Goal: Information Seeking & Learning: Learn about a topic

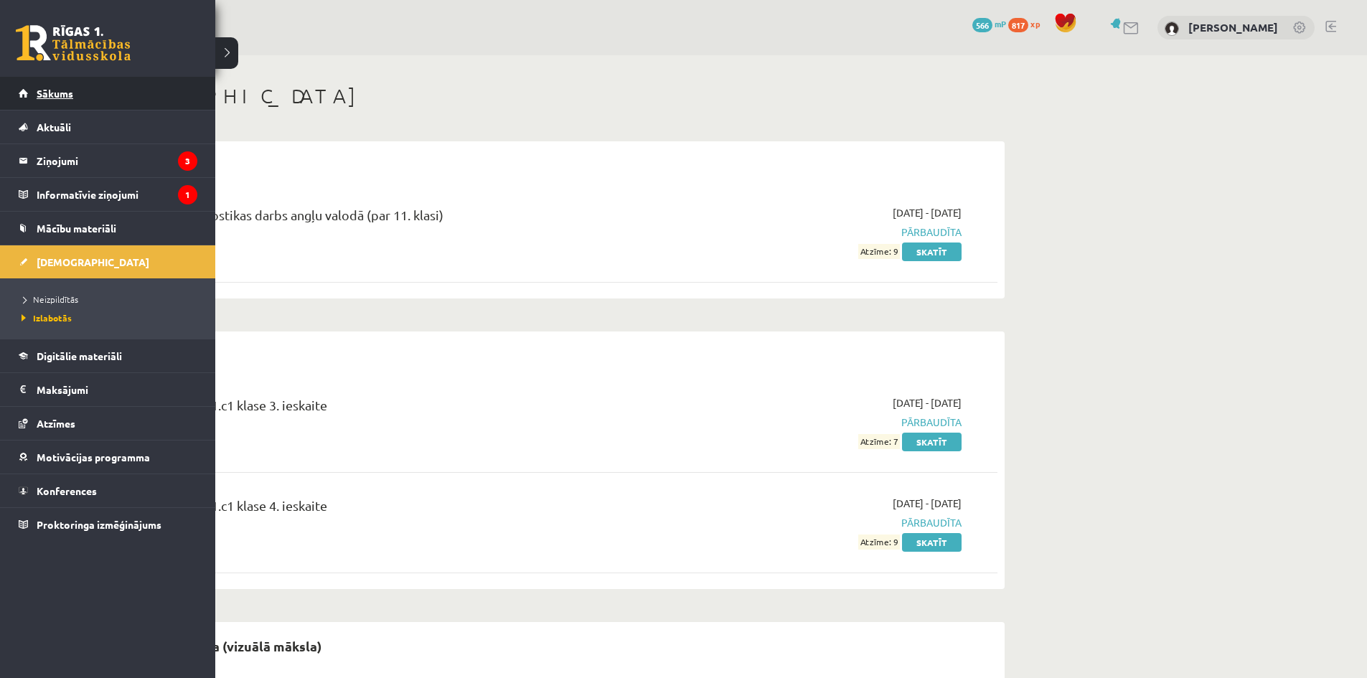
click at [65, 93] on span "Sākums" at bounding box center [55, 93] width 37 height 13
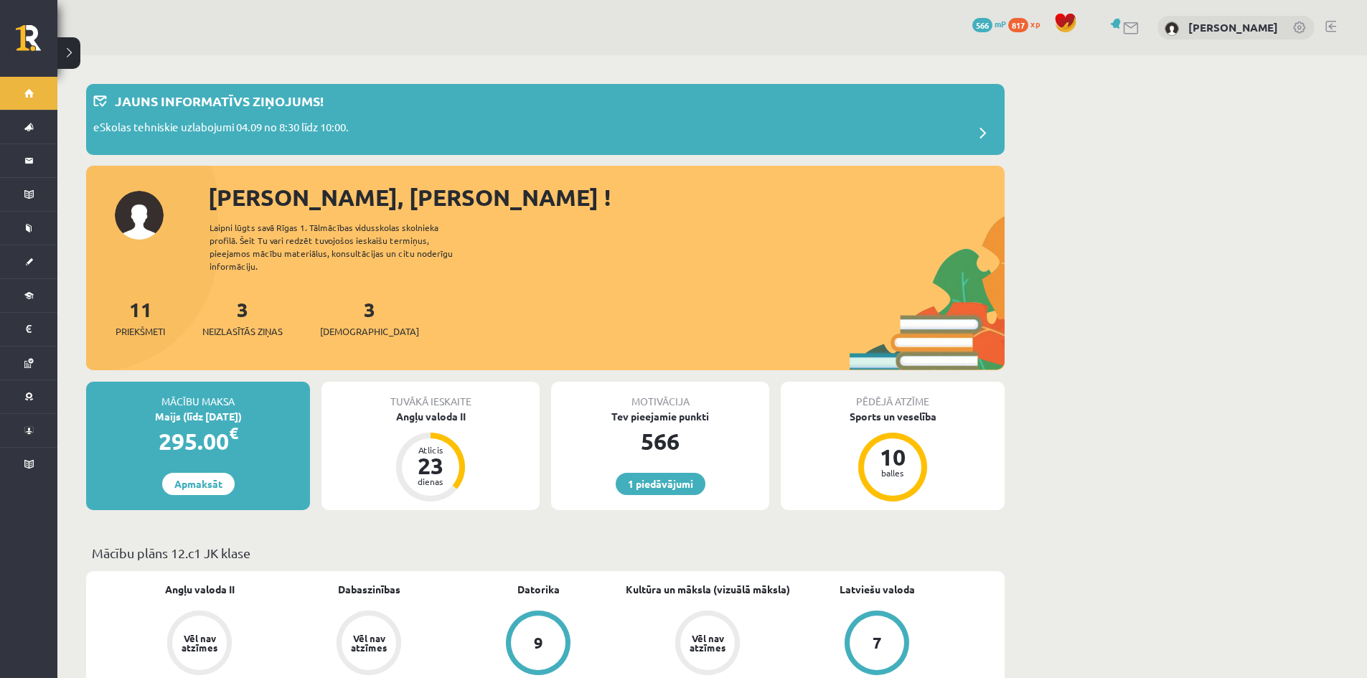
scroll to position [72, 0]
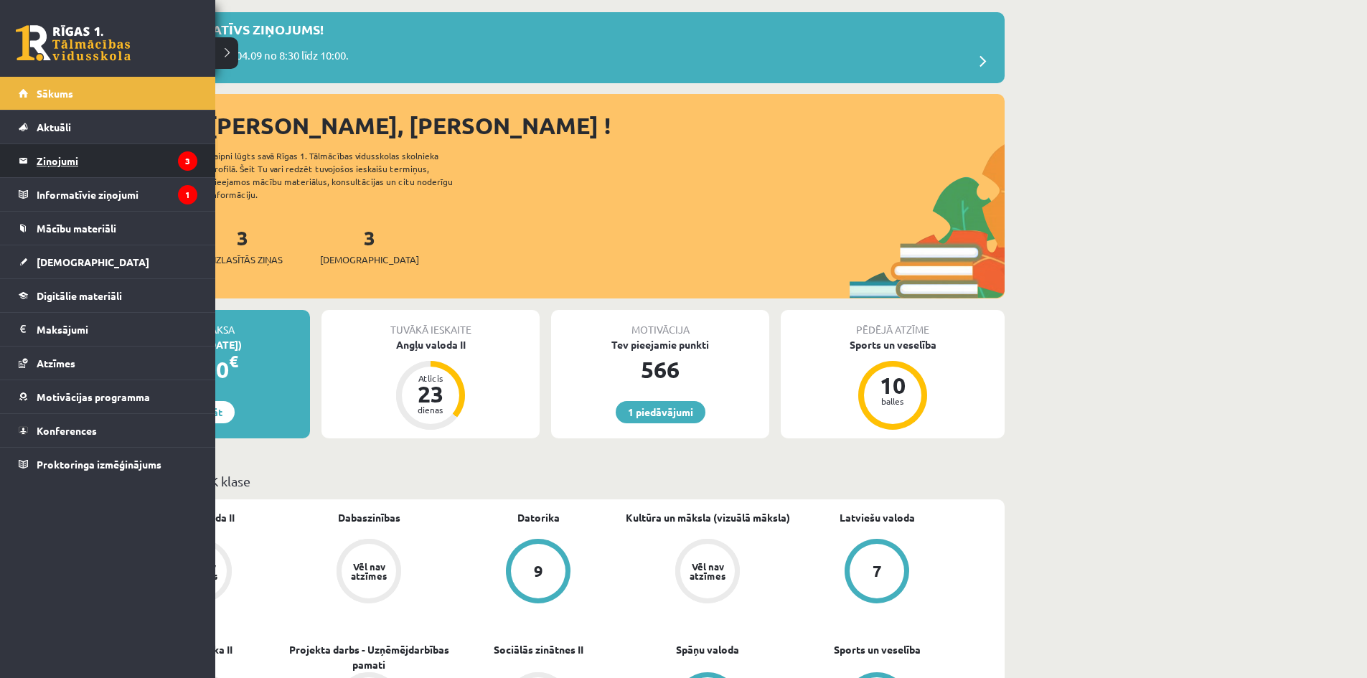
click at [42, 164] on legend "Ziņojumi 3" at bounding box center [117, 160] width 161 height 33
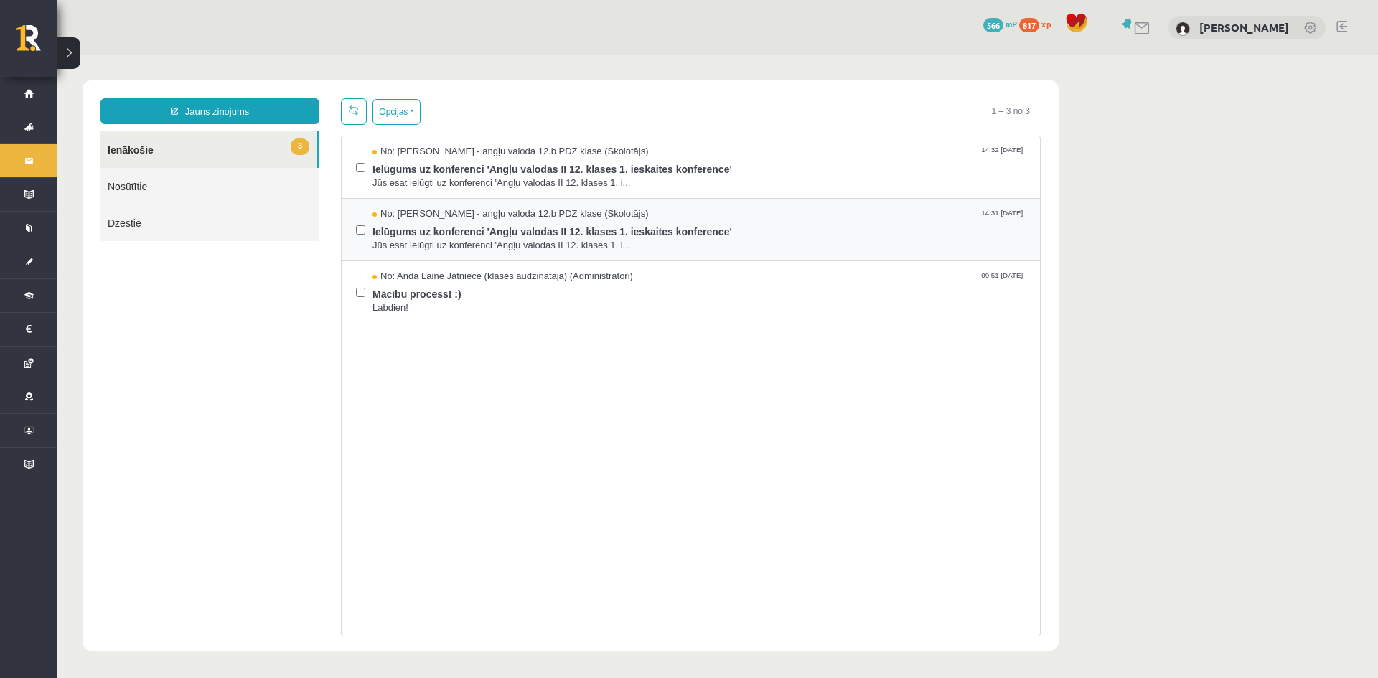
drag, startPoint x: 416, startPoint y: 202, endPoint x: 351, endPoint y: 201, distance: 65.3
drag, startPoint x: 351, startPoint y: 201, endPoint x: 207, endPoint y: 245, distance: 150.8
click at [207, 245] on ul "3 Ienākošie Nosūtītie Dzēstie" at bounding box center [209, 384] width 219 height 506
click at [407, 295] on span "Mācību process! :)" at bounding box center [699, 293] width 653 height 18
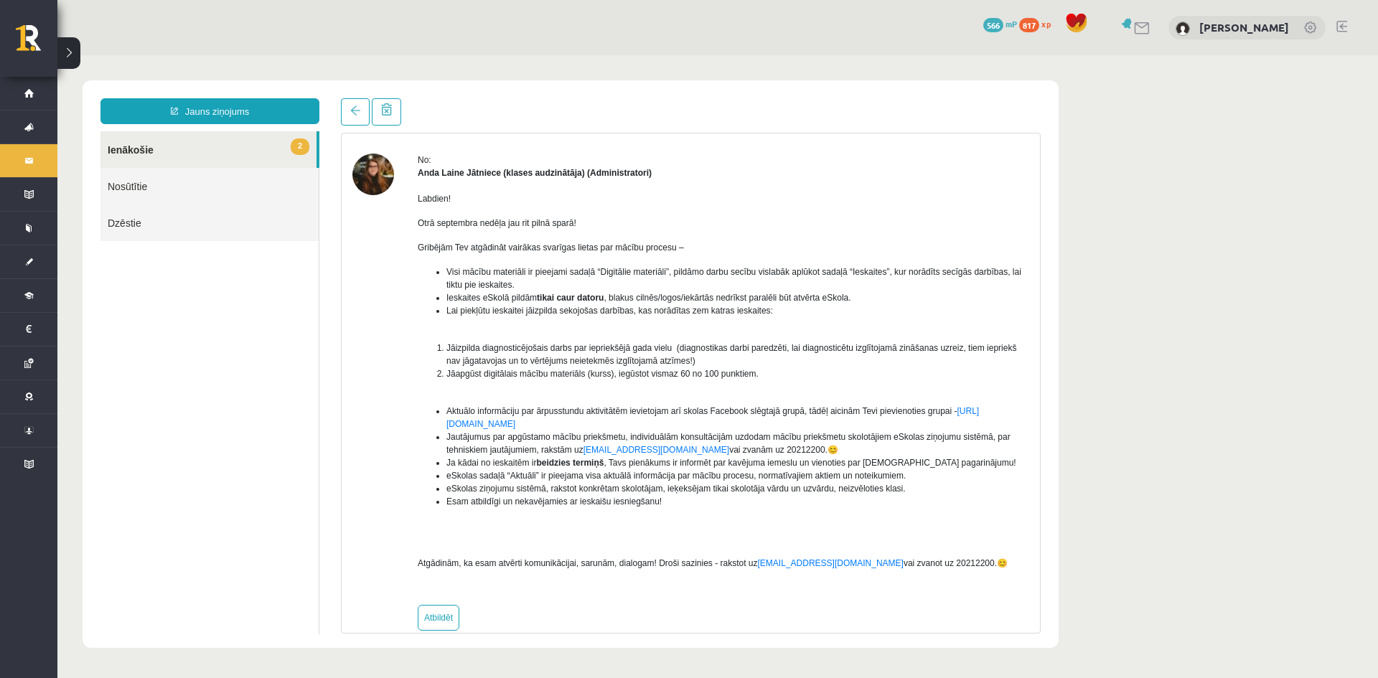
scroll to position [67, 0]
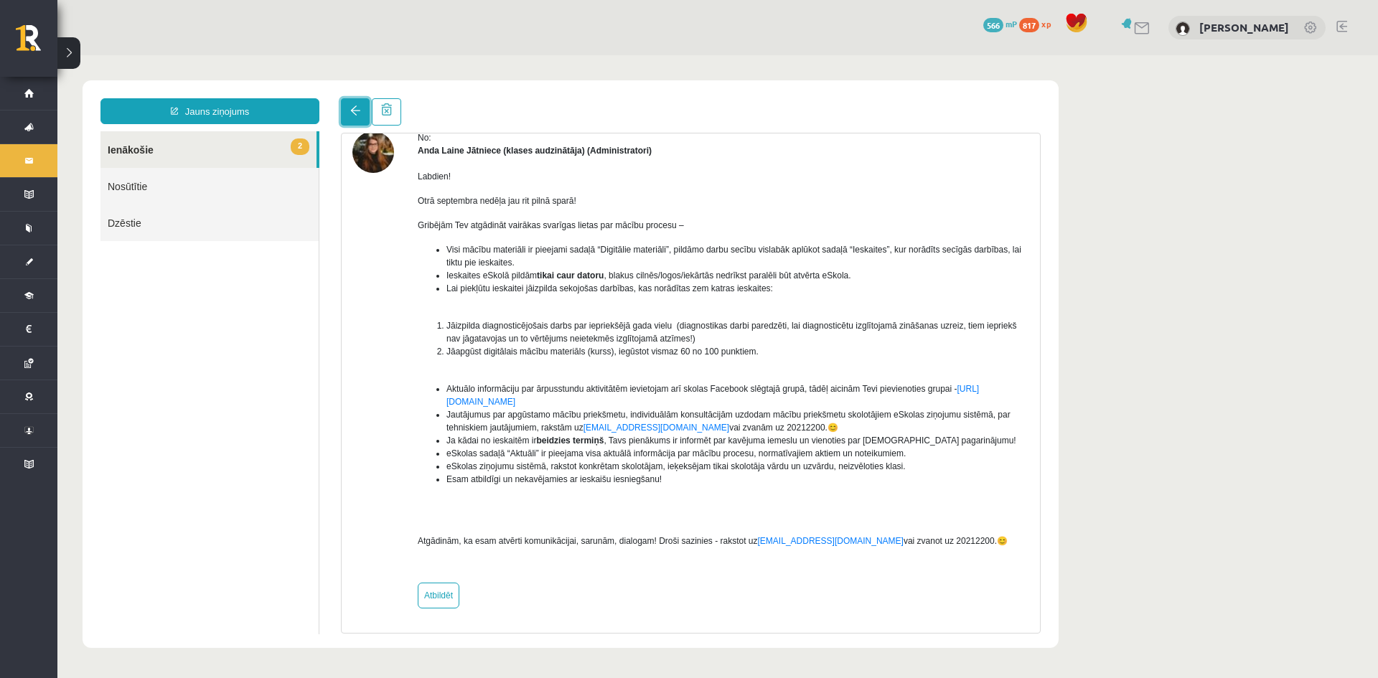
click at [345, 122] on link at bounding box center [355, 111] width 29 height 27
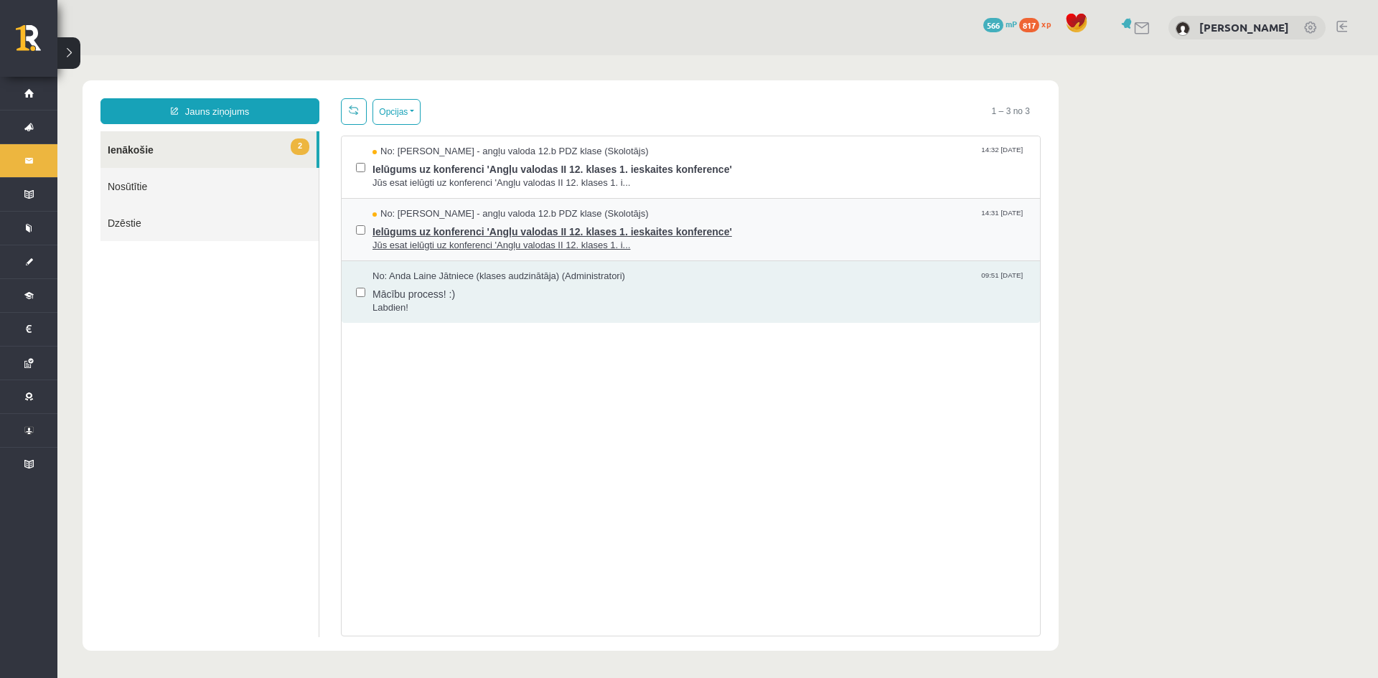
scroll to position [0, 0]
click at [421, 228] on span "Ielūgums uz konferenci 'Angļu valodas II 12. klases 1. ieskaites konference'" at bounding box center [699, 230] width 653 height 18
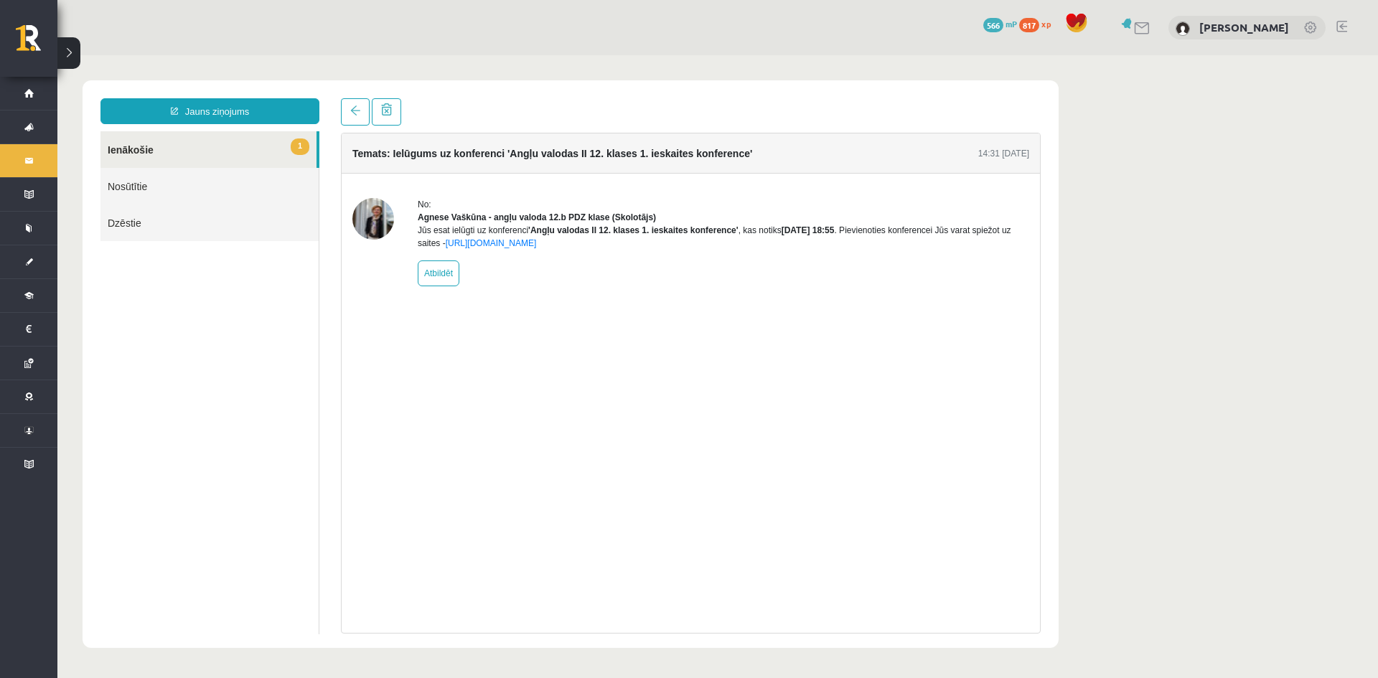
click at [378, 219] on img at bounding box center [373, 219] width 42 height 42
click at [353, 113] on span at bounding box center [355, 111] width 10 height 10
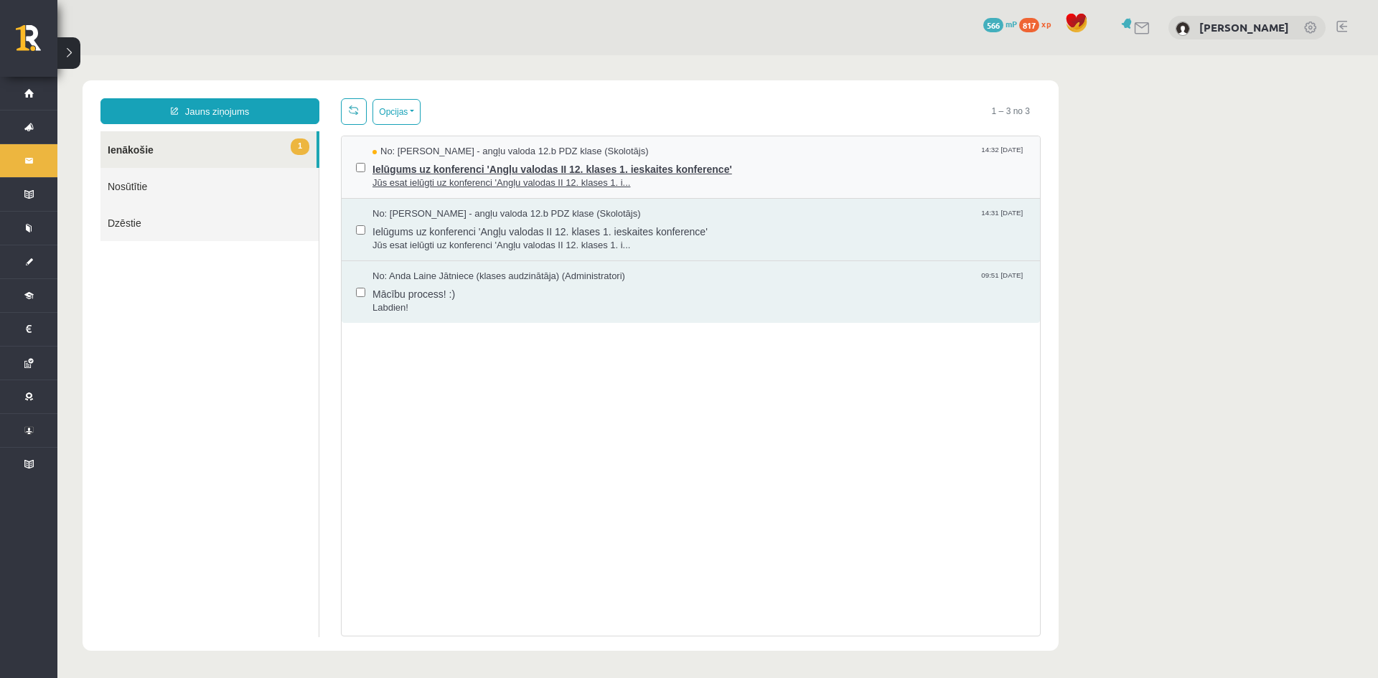
click at [400, 165] on span "Ielūgums uz konferenci 'Angļu valodas II 12. klases 1. ieskaites konference'" at bounding box center [699, 168] width 653 height 18
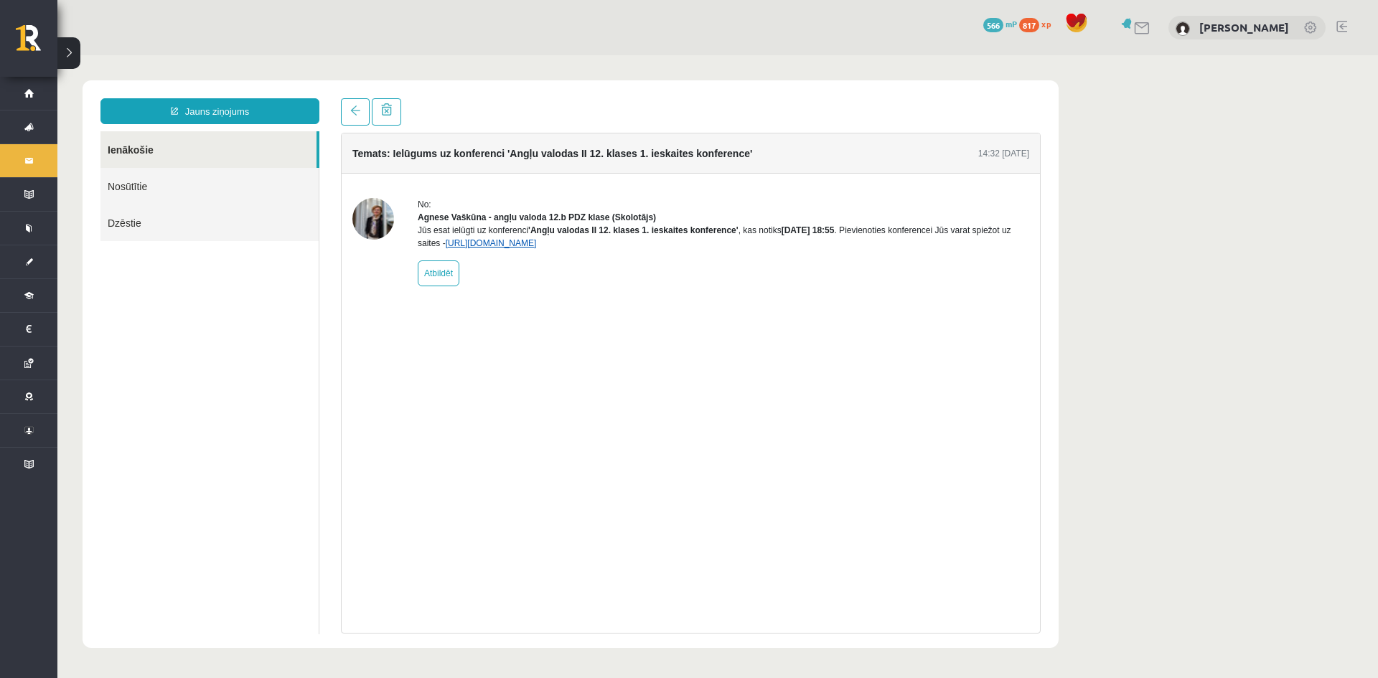
click at [502, 248] on link "https://eskola.r1tv.lv/conferences/4774/join" at bounding box center [491, 243] width 91 height 10
click at [357, 106] on link at bounding box center [355, 111] width 29 height 27
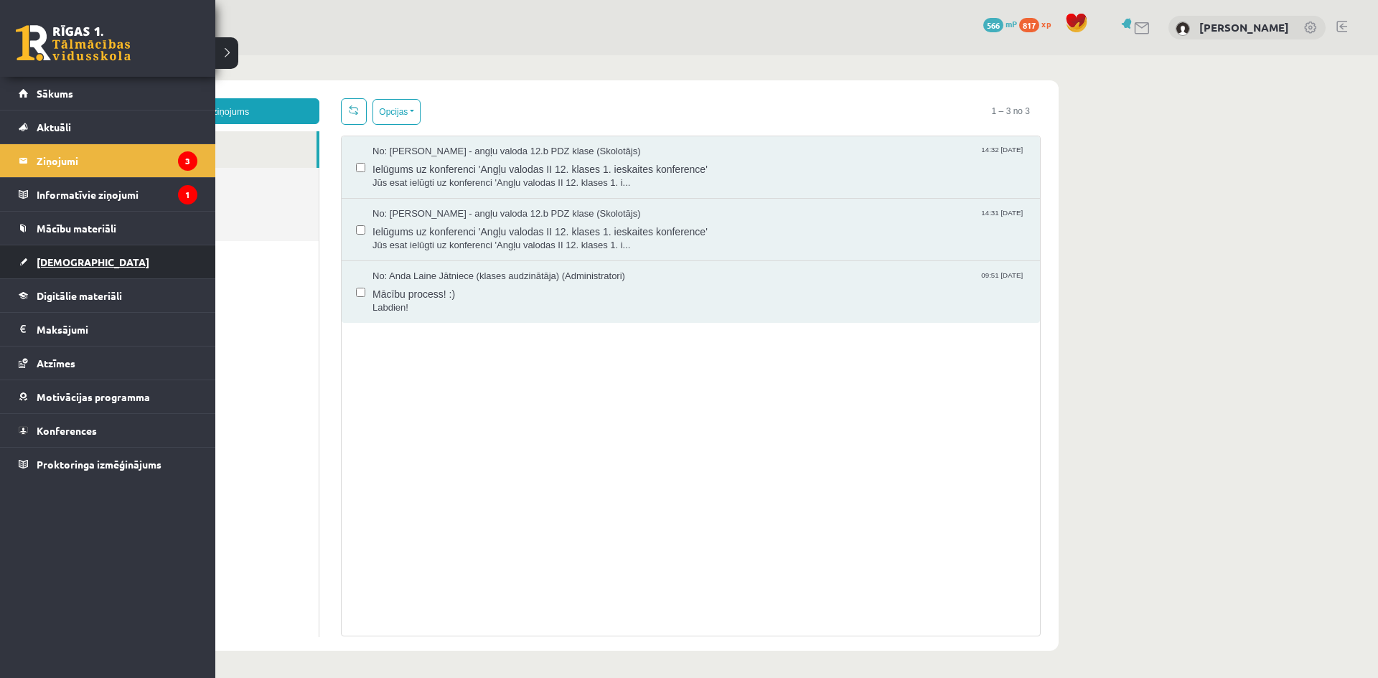
click at [85, 263] on link "[DEMOGRAPHIC_DATA]" at bounding box center [108, 261] width 179 height 33
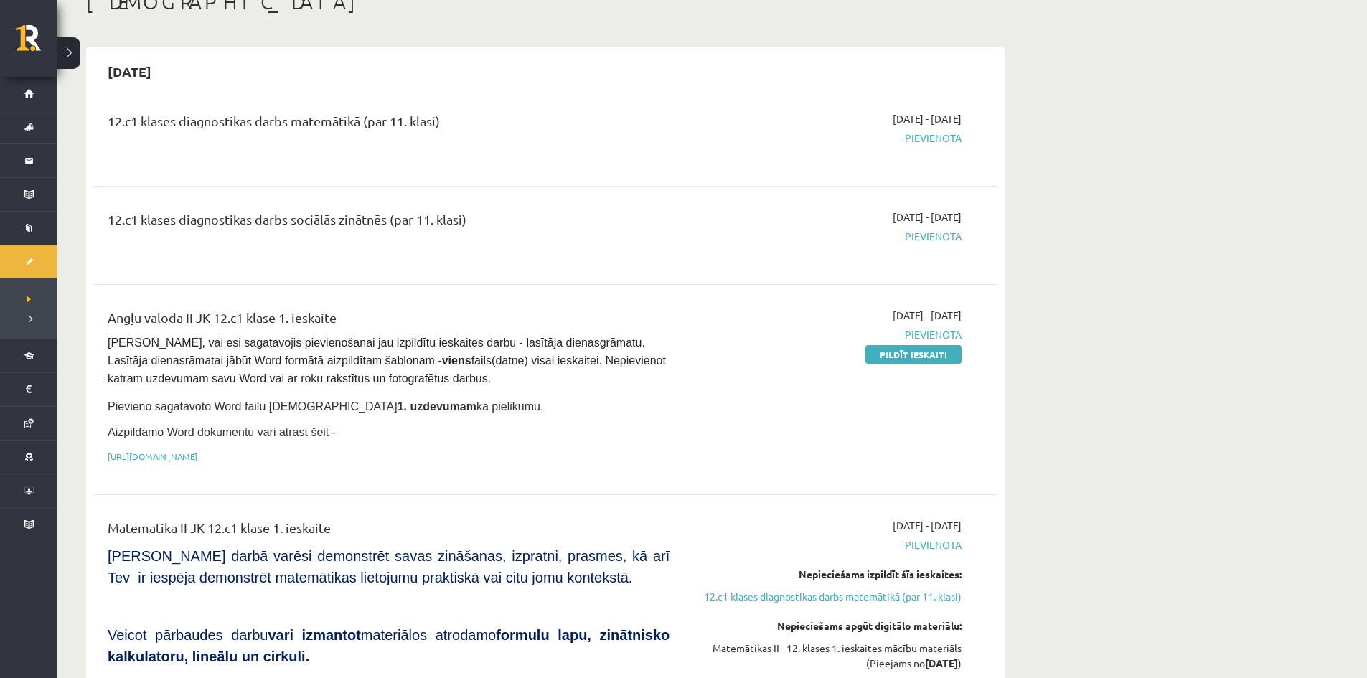
scroll to position [287, 0]
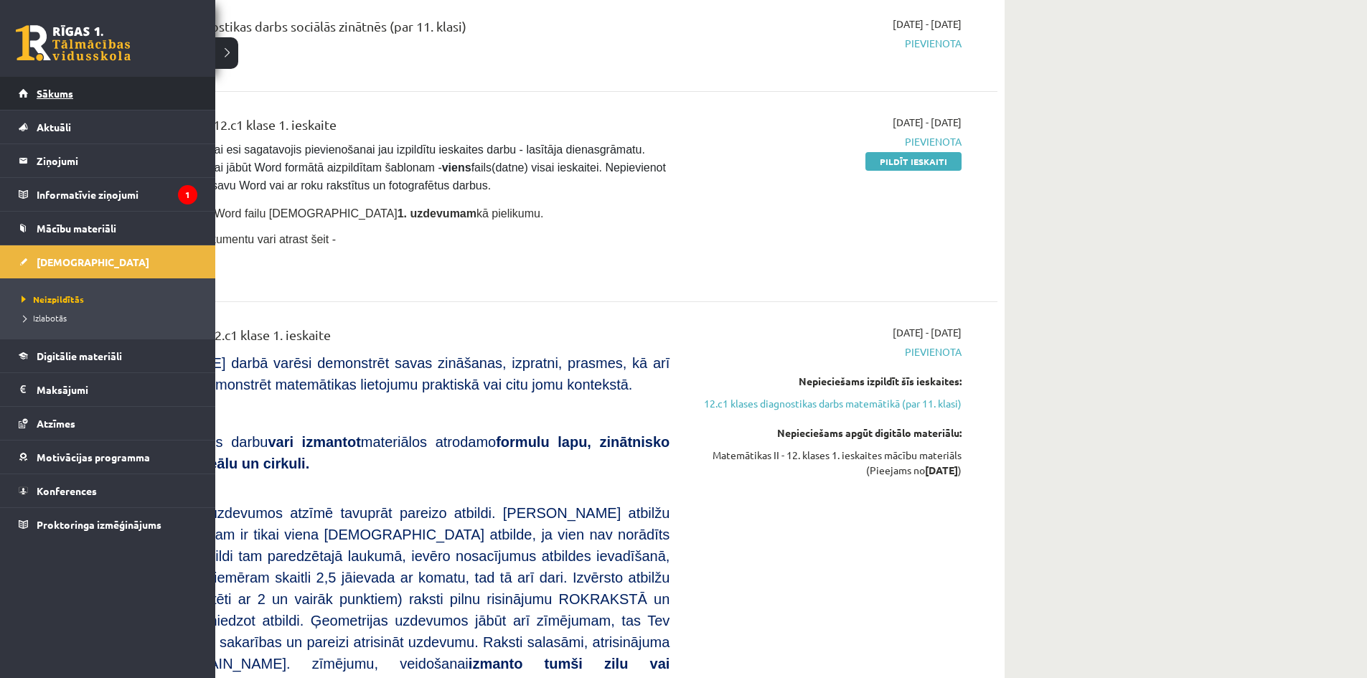
click at [39, 98] on span "Sākums" at bounding box center [55, 93] width 37 height 13
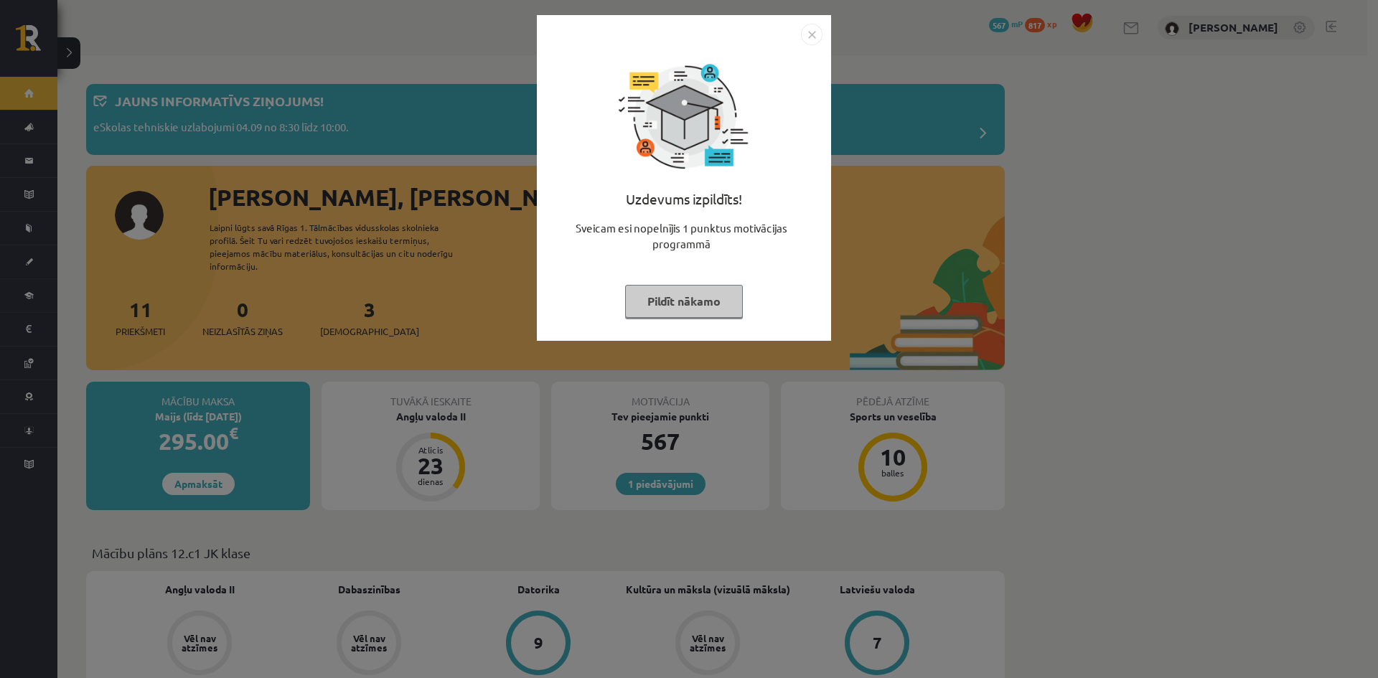
click at [817, 32] on img "Close" at bounding box center [812, 35] width 22 height 22
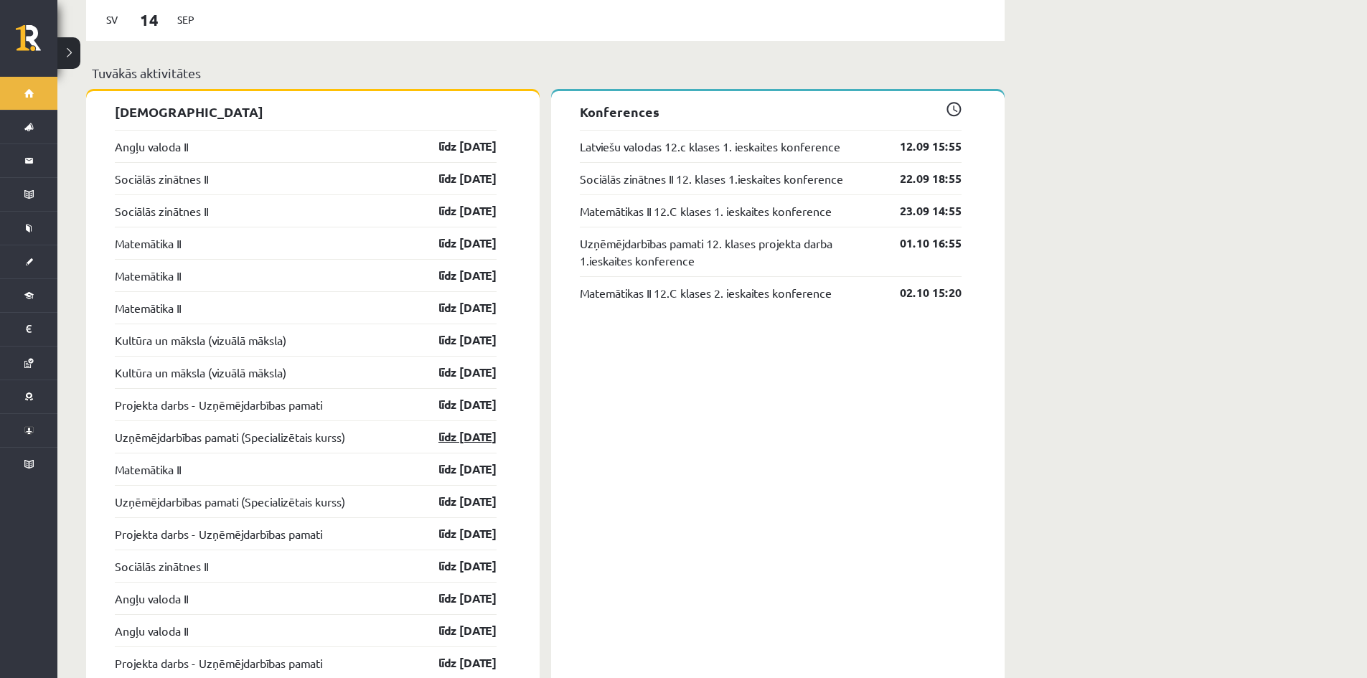
scroll to position [1322, 0]
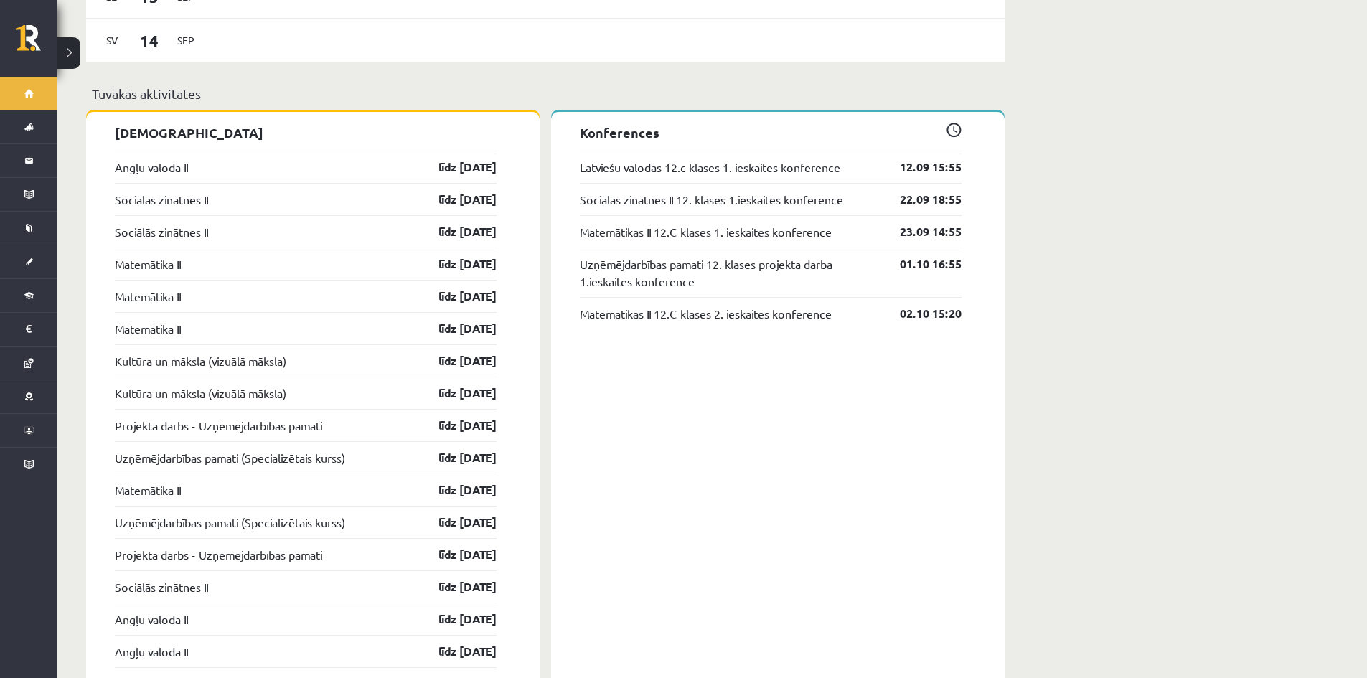
click at [953, 123] on span at bounding box center [954, 130] width 15 height 15
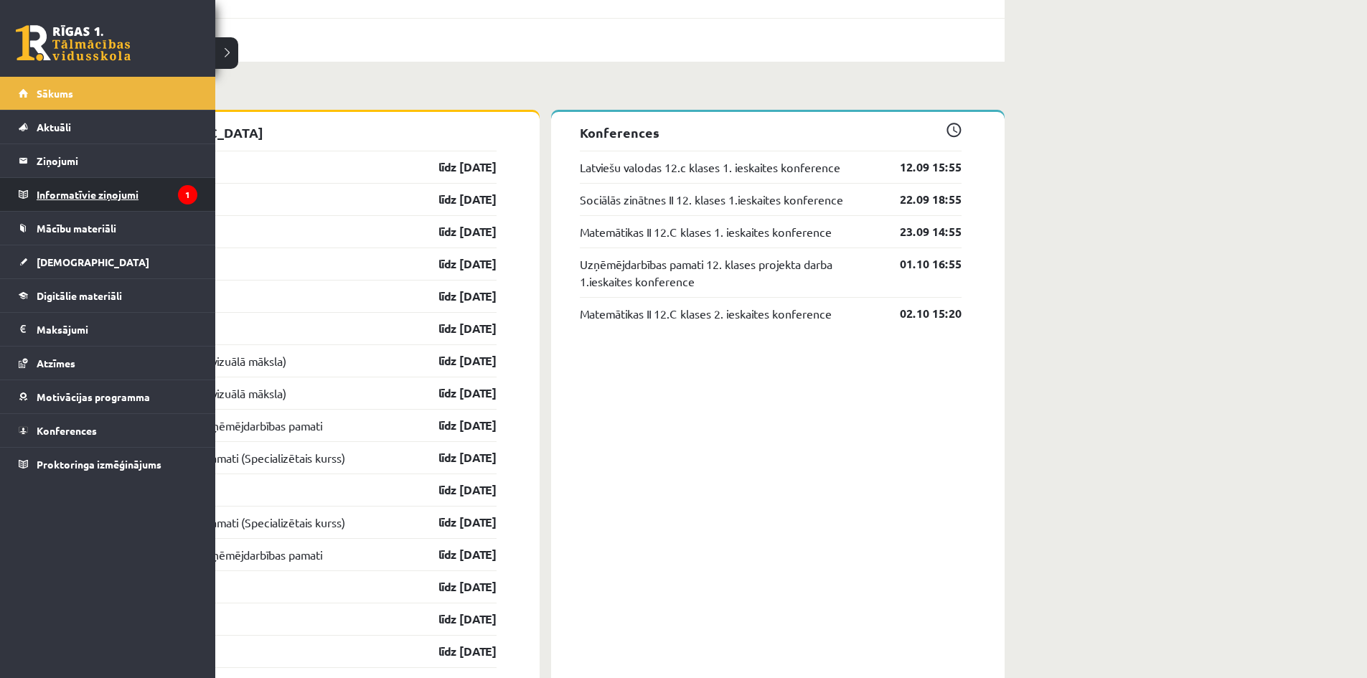
click at [106, 199] on legend "Informatīvie ziņojumi 1" at bounding box center [117, 194] width 161 height 33
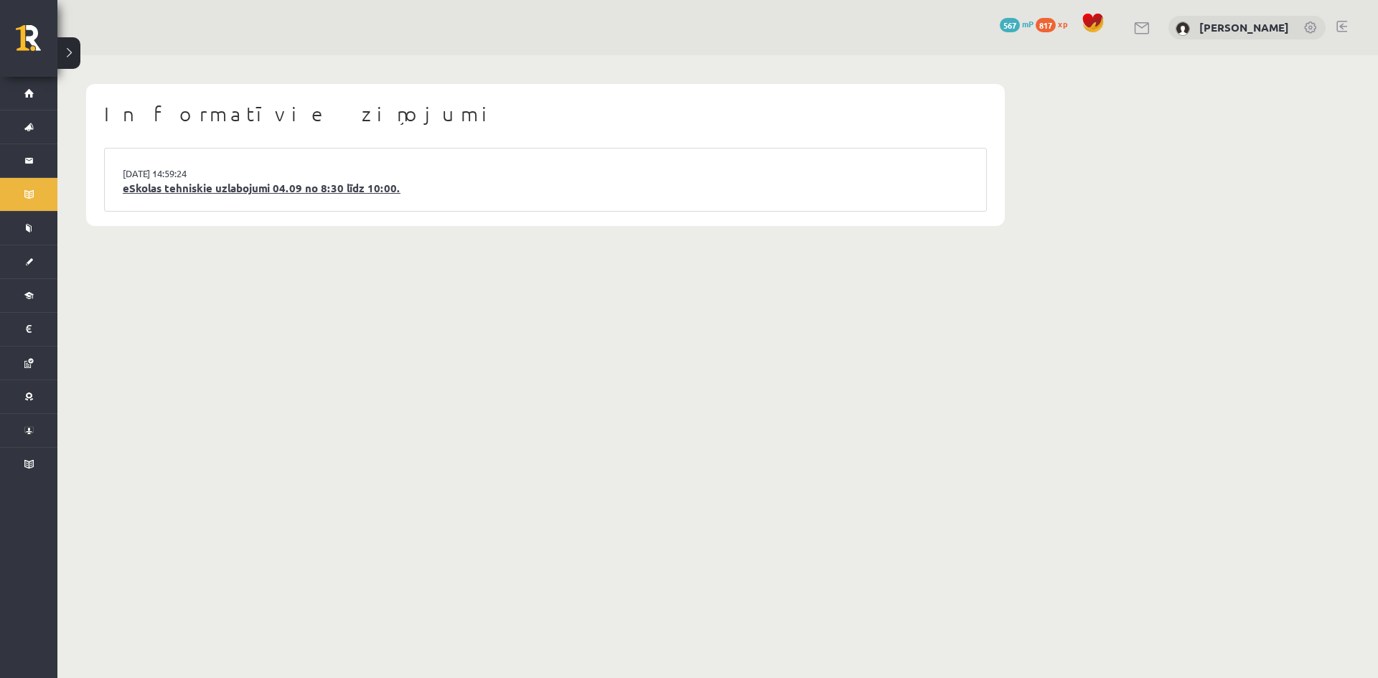
click at [246, 190] on link "eSkolas tehniskie uzlabojumi 04.09 no 8:30 līdz 10:00." at bounding box center [546, 188] width 846 height 17
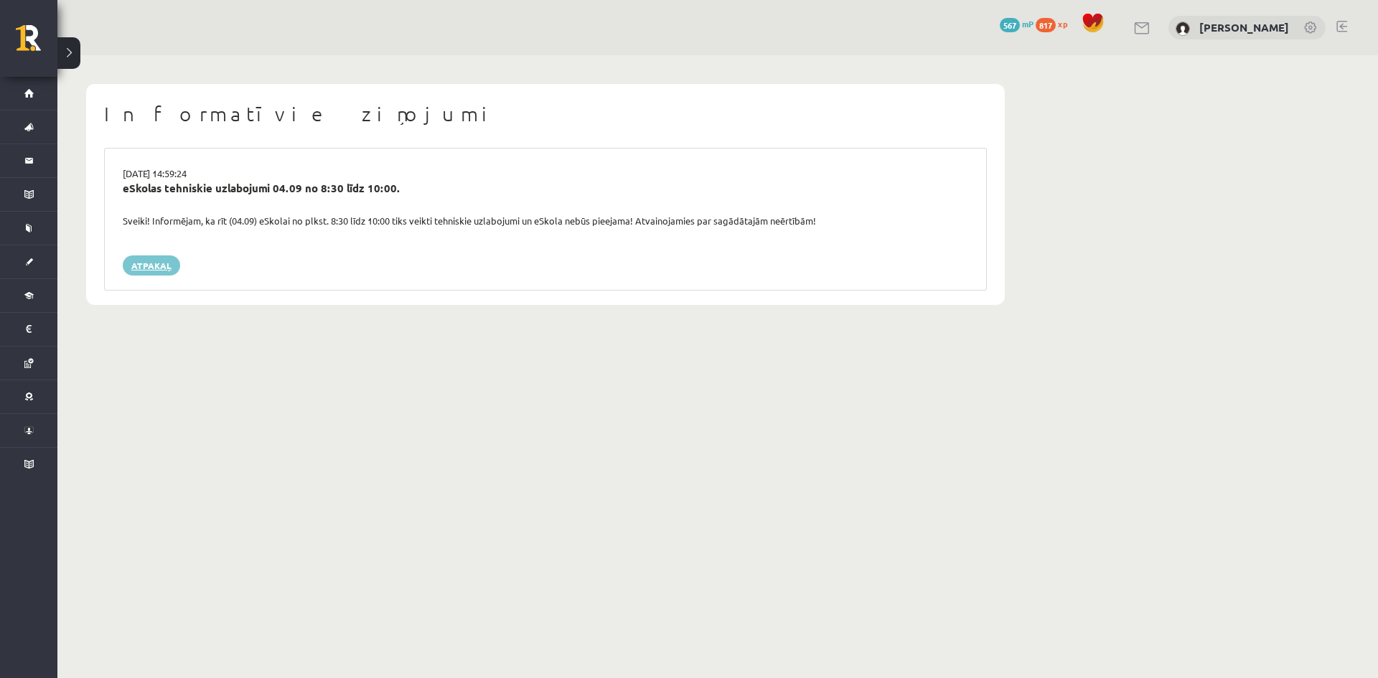
click at [167, 269] on link "Atpakaļ" at bounding box center [151, 266] width 57 height 20
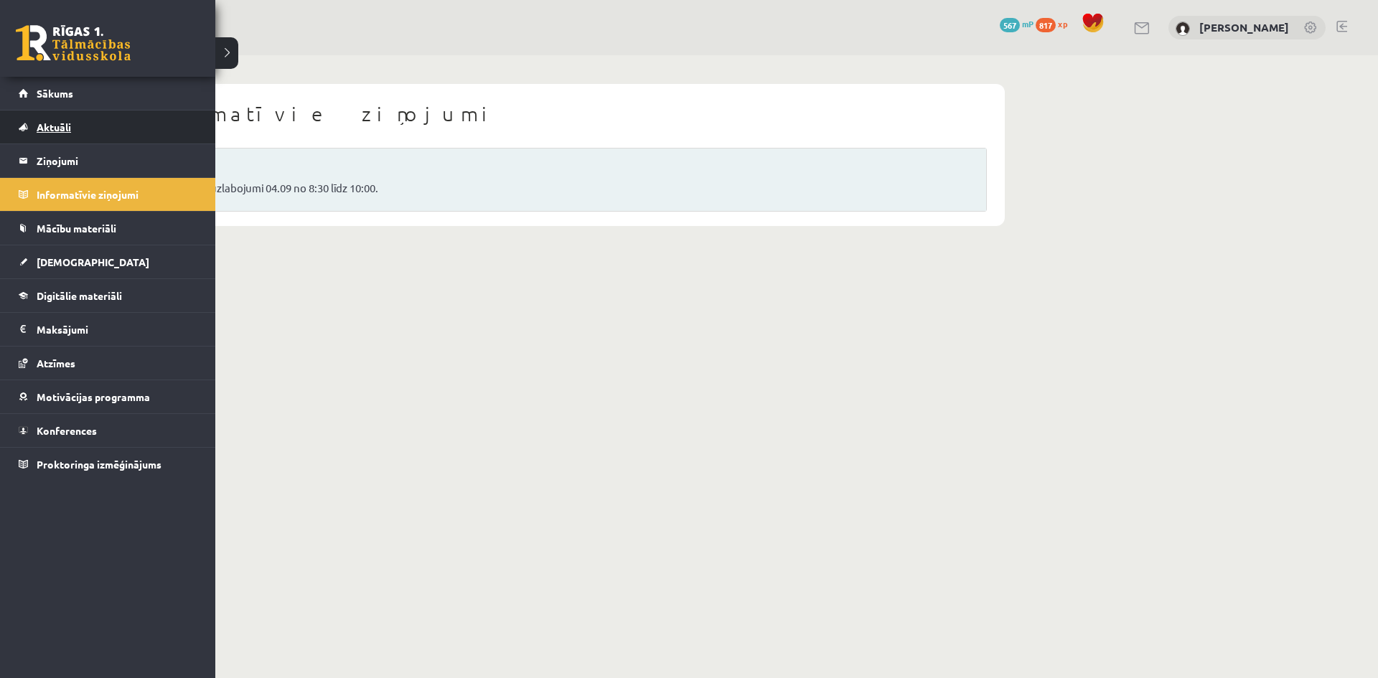
click at [56, 124] on span "Aktuāli" at bounding box center [54, 127] width 34 height 13
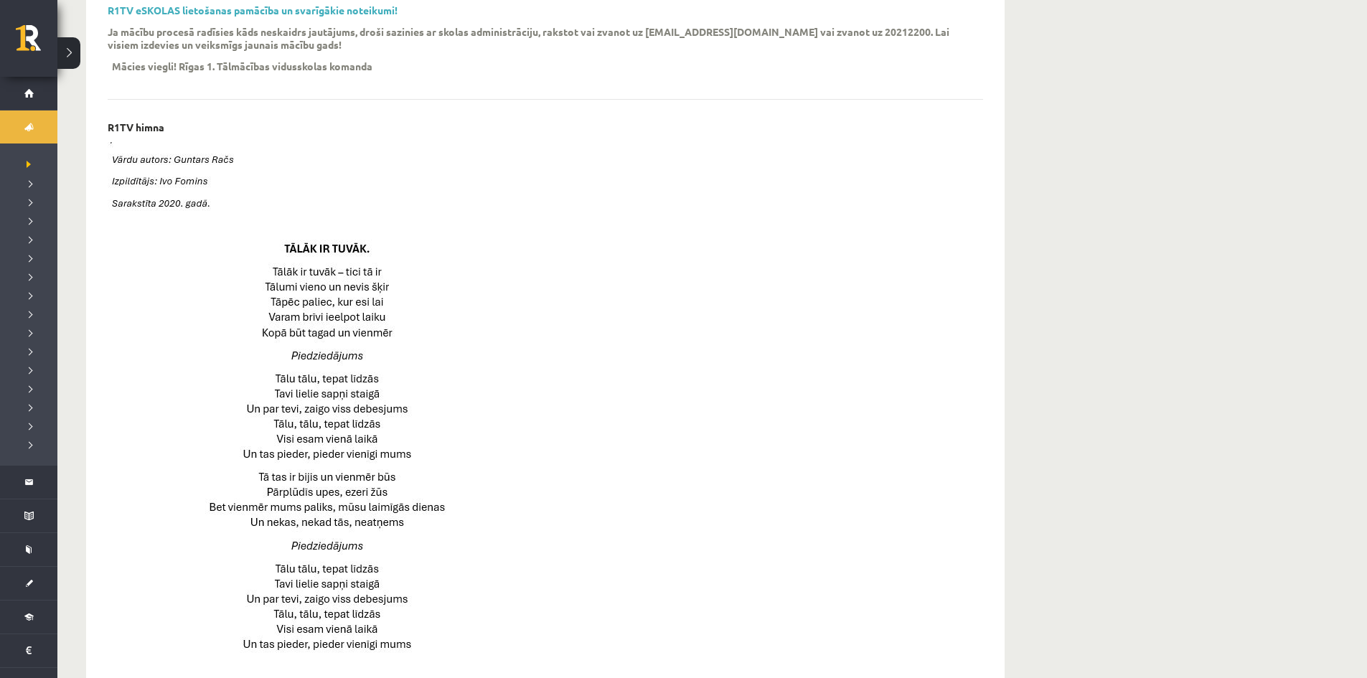
scroll to position [574, 0]
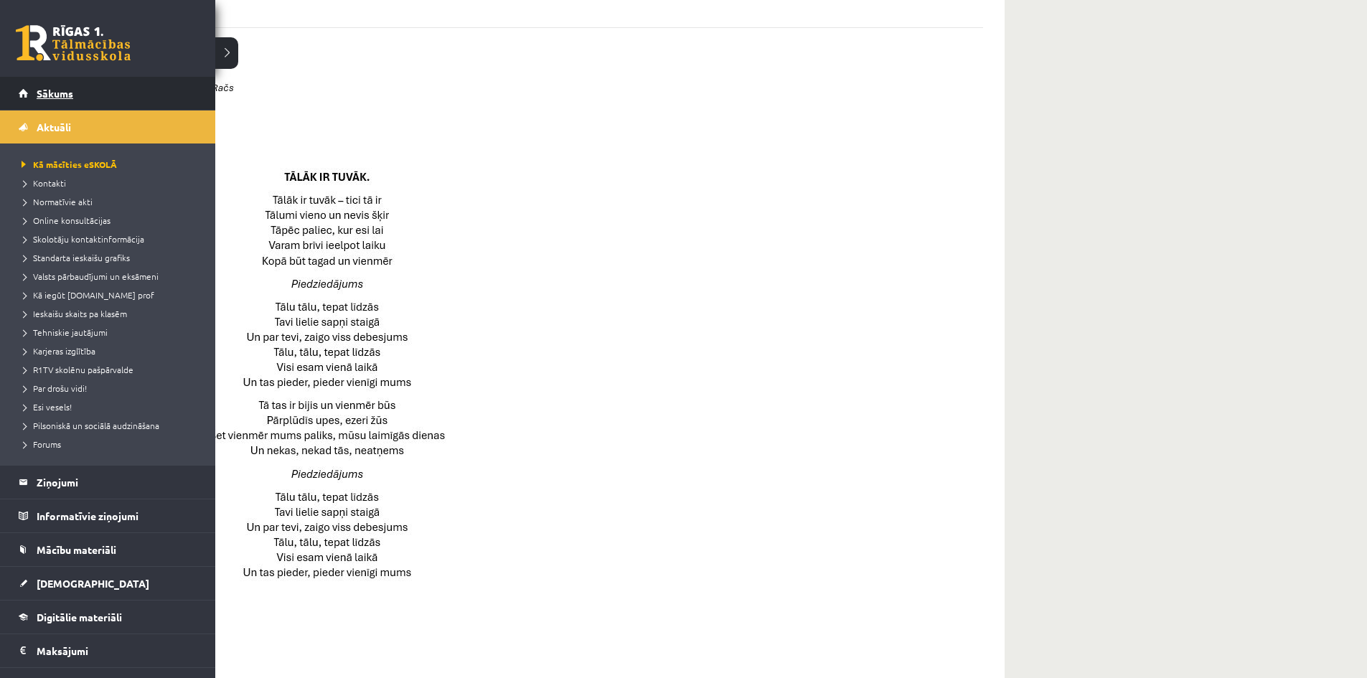
click at [77, 93] on link "Sākums" at bounding box center [108, 93] width 179 height 33
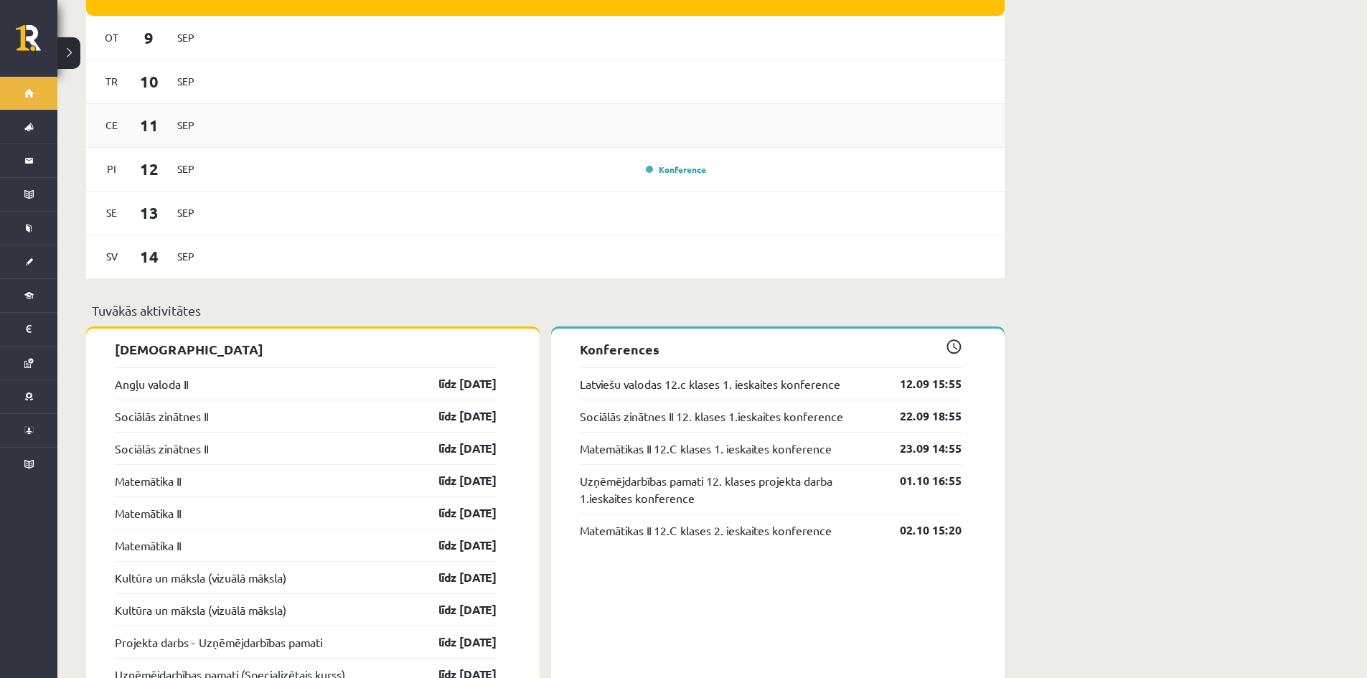
scroll to position [933, 0]
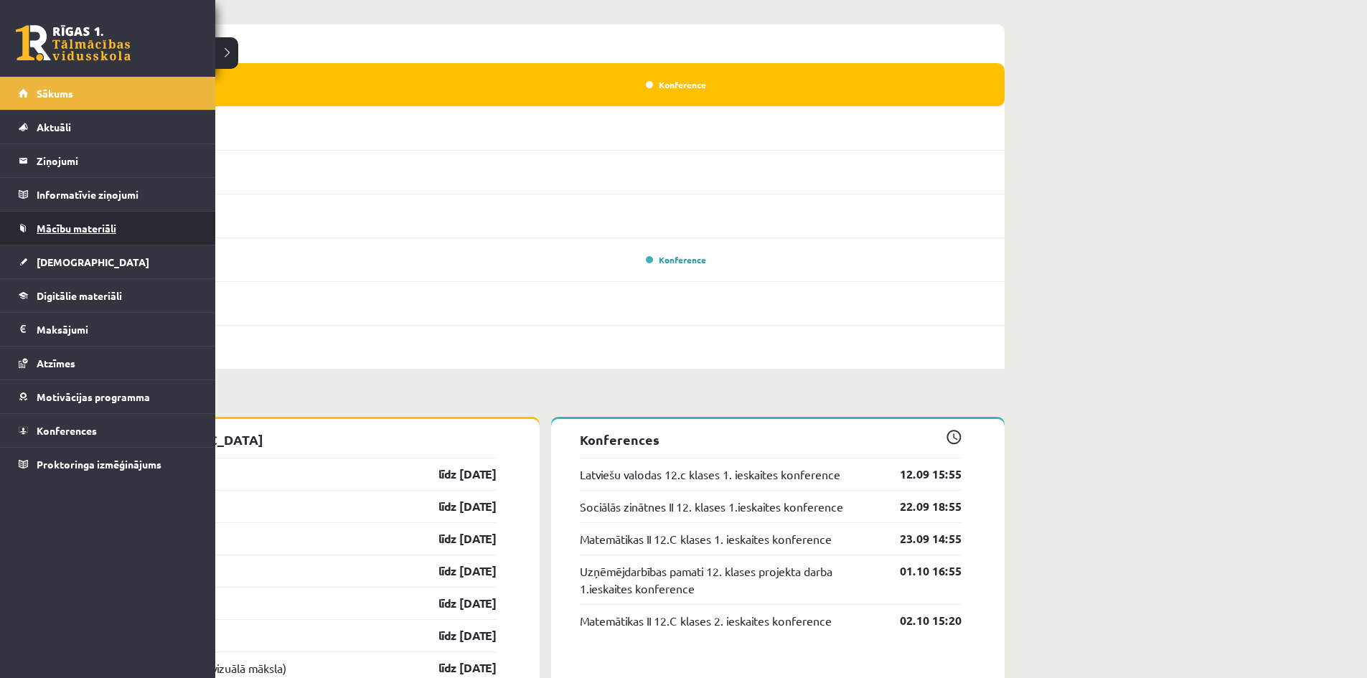
click at [93, 230] on span "Mācību materiāli" at bounding box center [77, 228] width 80 height 13
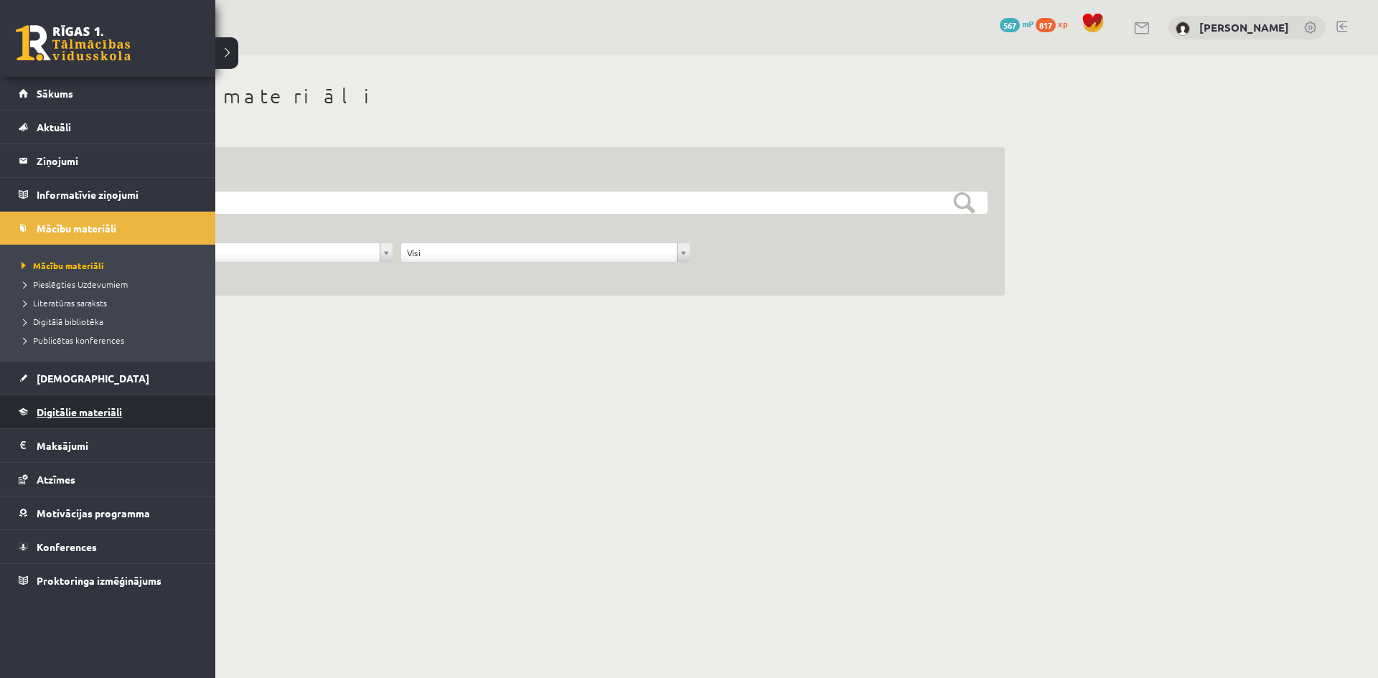
click at [62, 406] on link "Digitālie materiāli" at bounding box center [108, 412] width 179 height 33
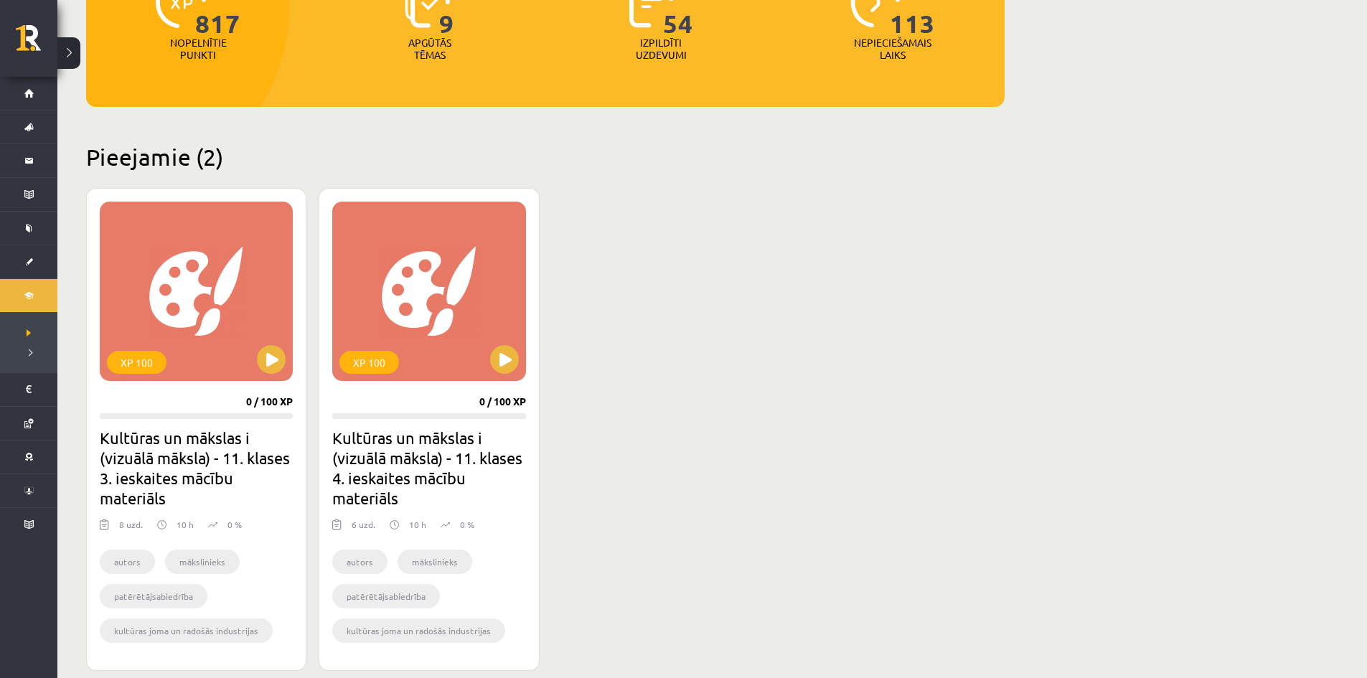
scroll to position [215, 0]
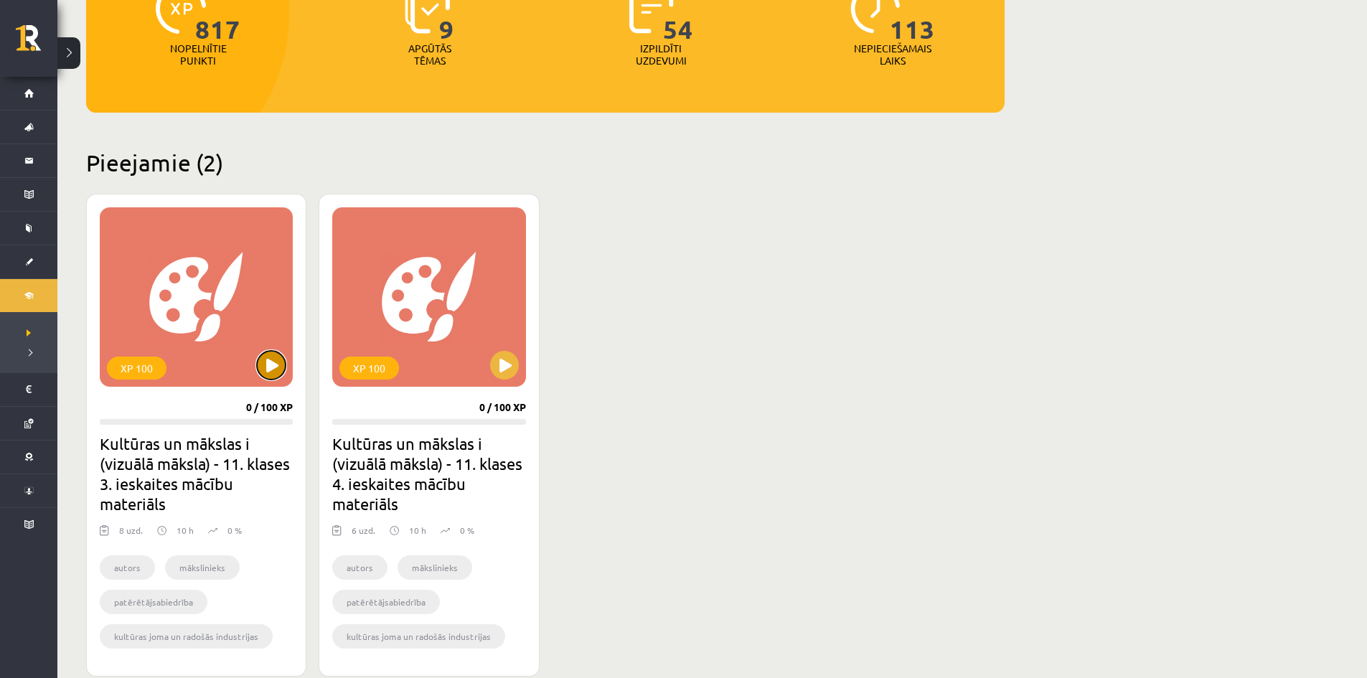
click at [280, 376] on button at bounding box center [271, 365] width 29 height 29
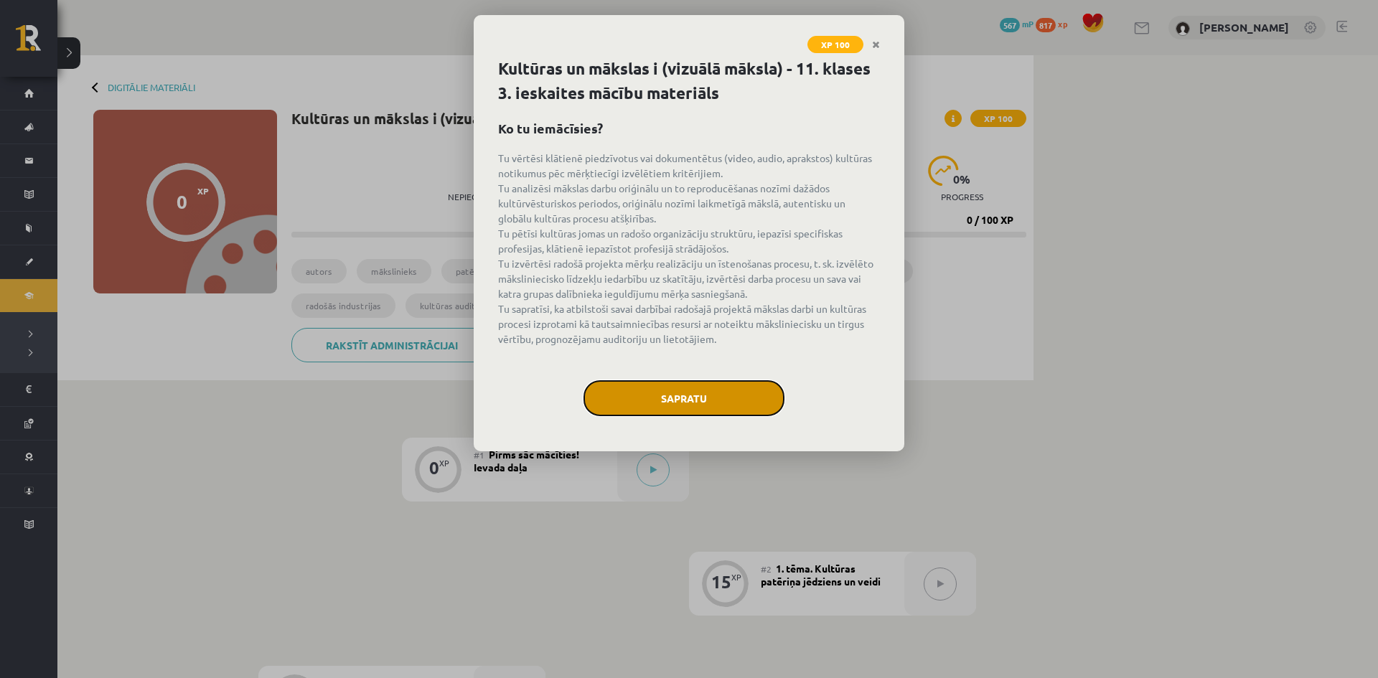
click at [724, 413] on button "Sapratu" at bounding box center [684, 398] width 201 height 36
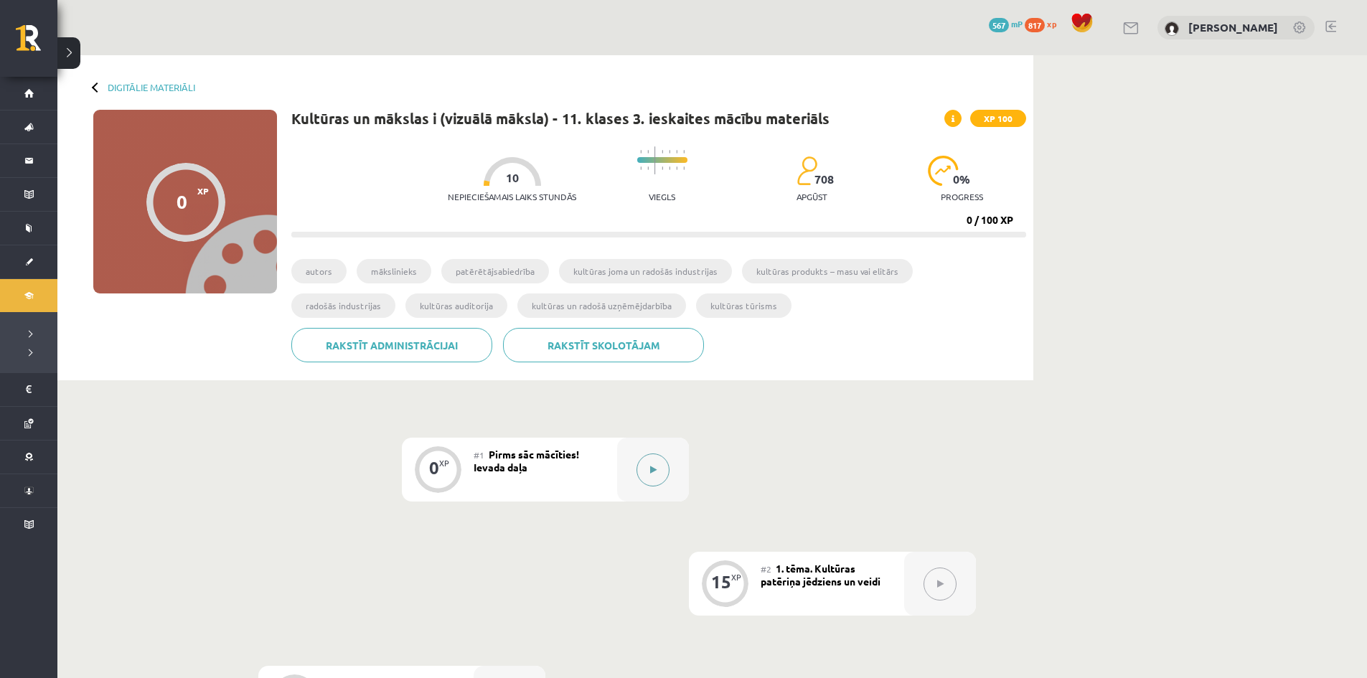
click at [660, 464] on button at bounding box center [653, 470] width 33 height 33
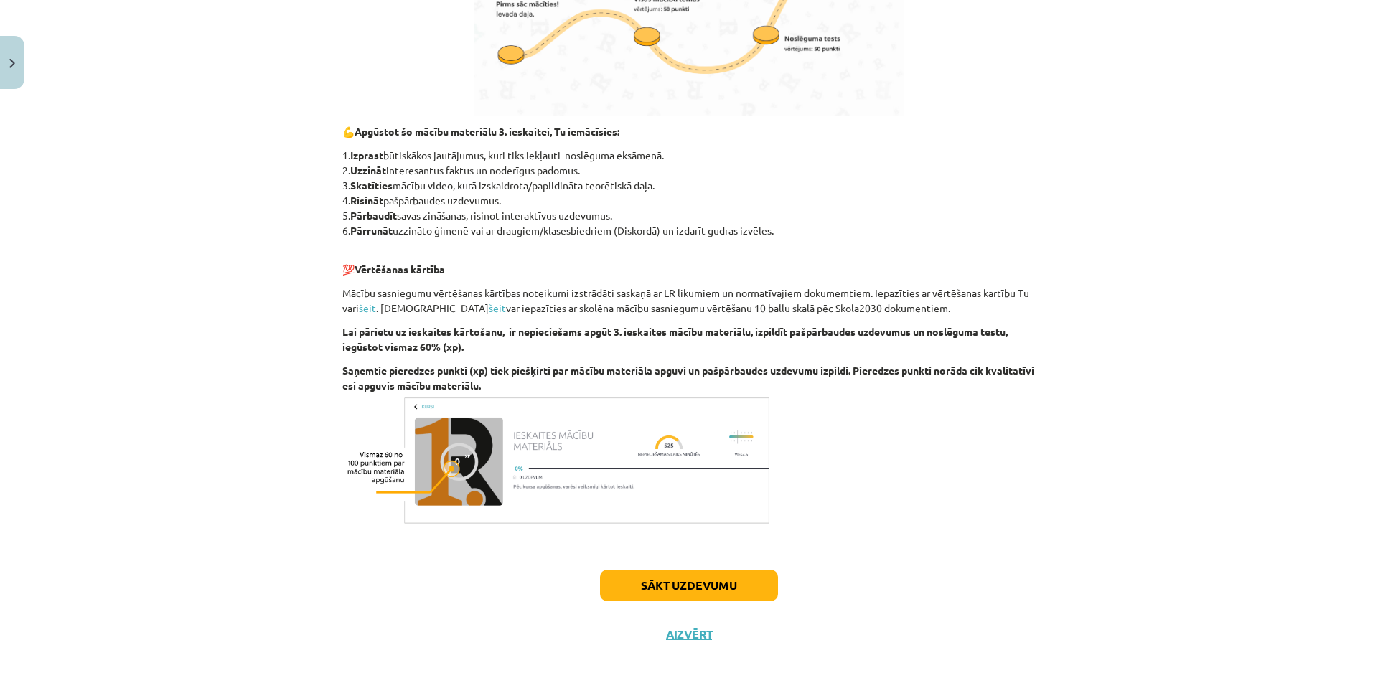
scroll to position [690, 0]
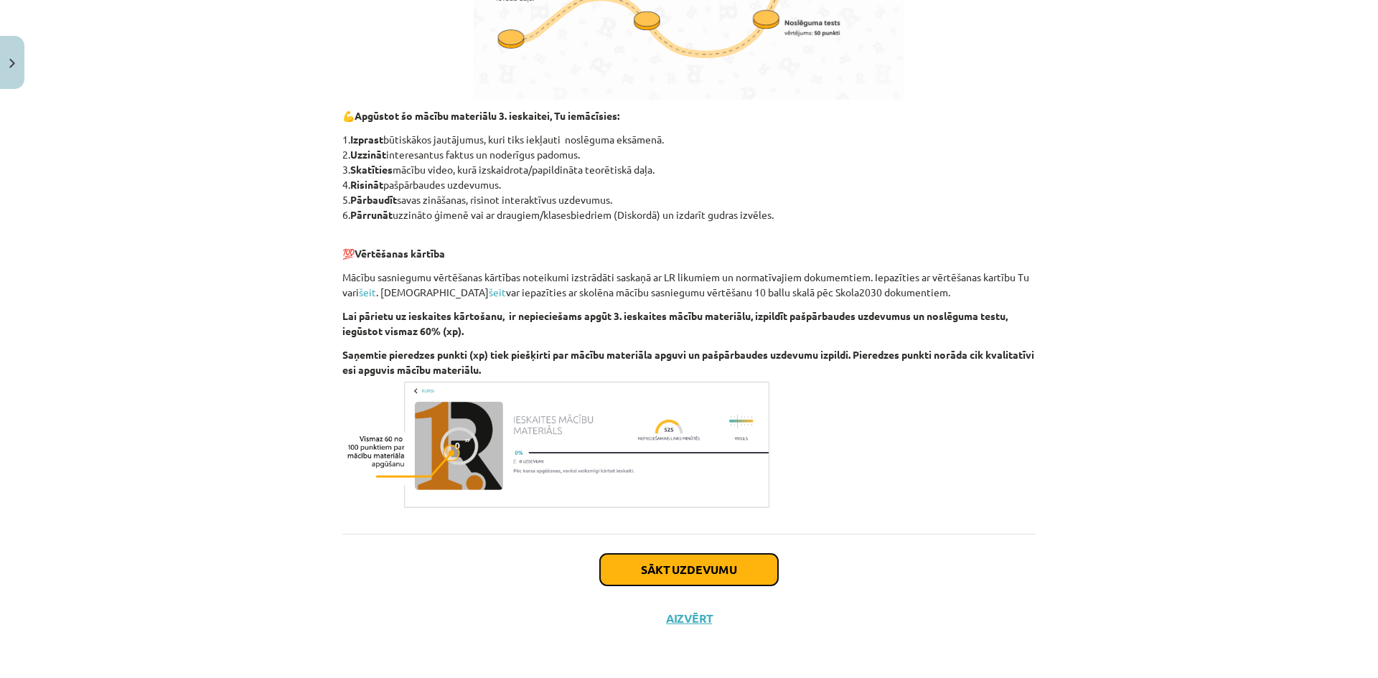
click at [671, 558] on button "Sākt uzdevumu" at bounding box center [689, 570] width 178 height 32
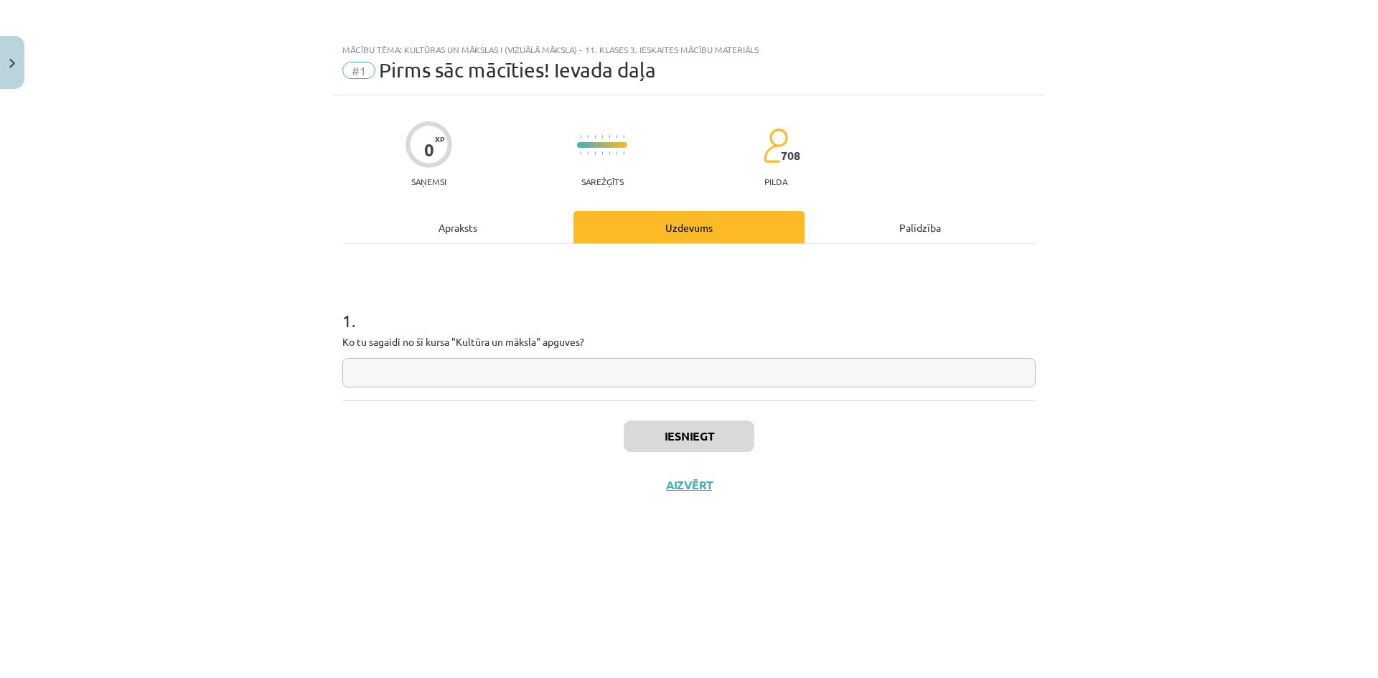
scroll to position [0, 0]
click at [442, 377] on input "text" at bounding box center [688, 372] width 693 height 29
type input "**********"
click at [659, 423] on button "Iesniegt" at bounding box center [689, 437] width 131 height 32
click at [683, 485] on button "Nākamā nodarbība" at bounding box center [689, 494] width 141 height 33
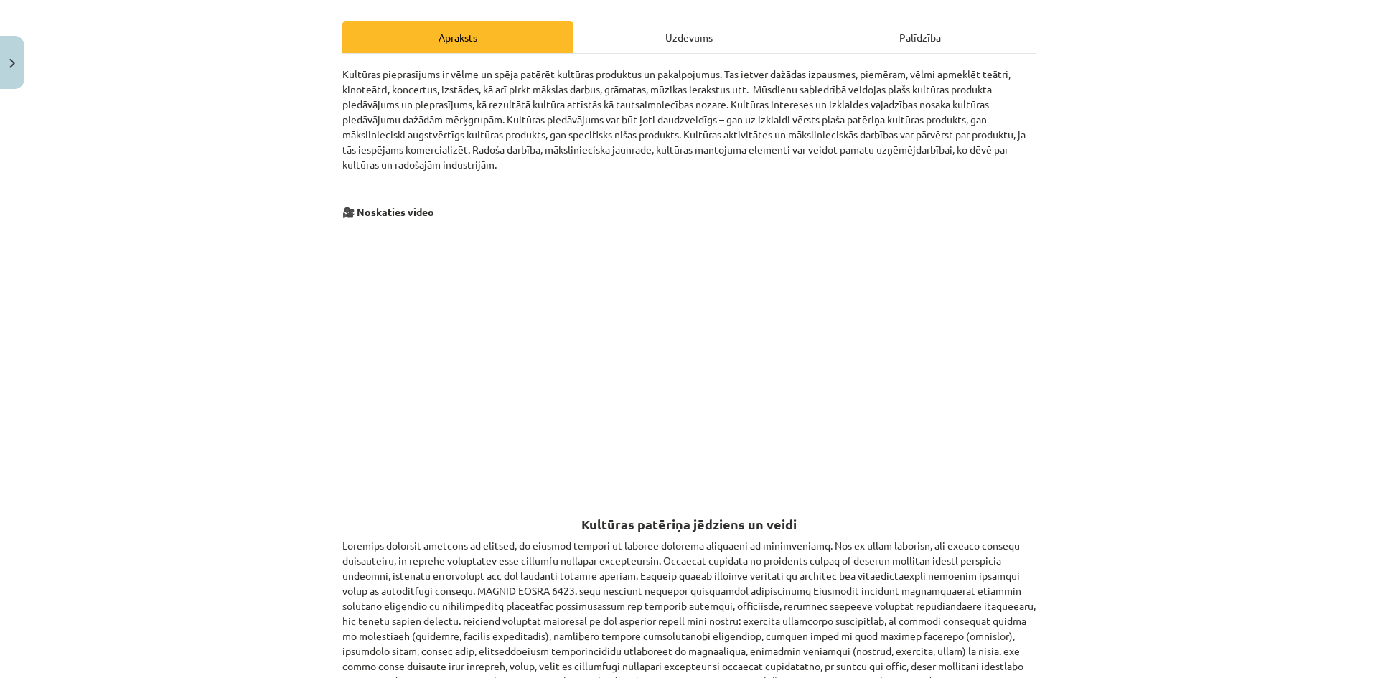
scroll to position [215, 0]
